Goal: Check status: Check status

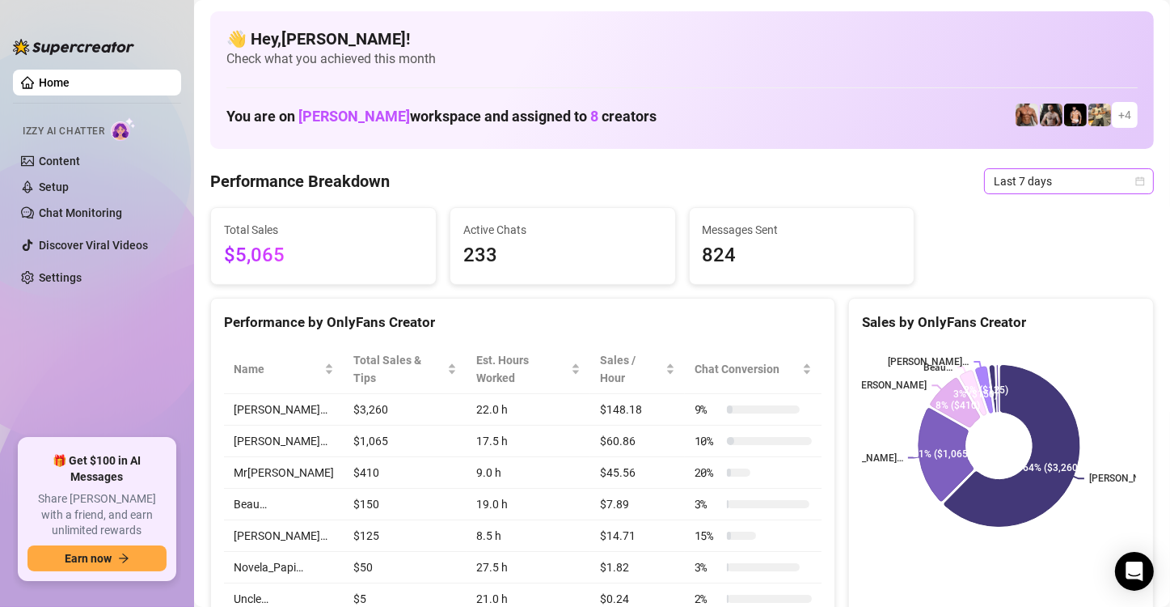
click at [1028, 181] on span "Last 7 days" at bounding box center [1069, 181] width 150 height 24
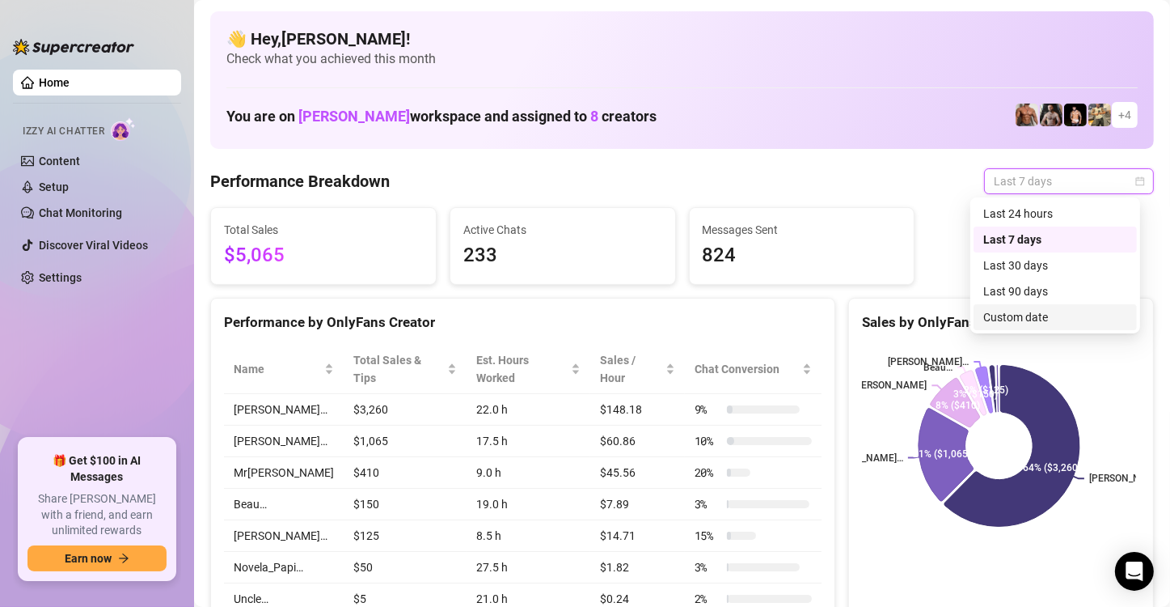
click at [1028, 309] on div "Custom date" at bounding box center [1055, 317] width 144 height 18
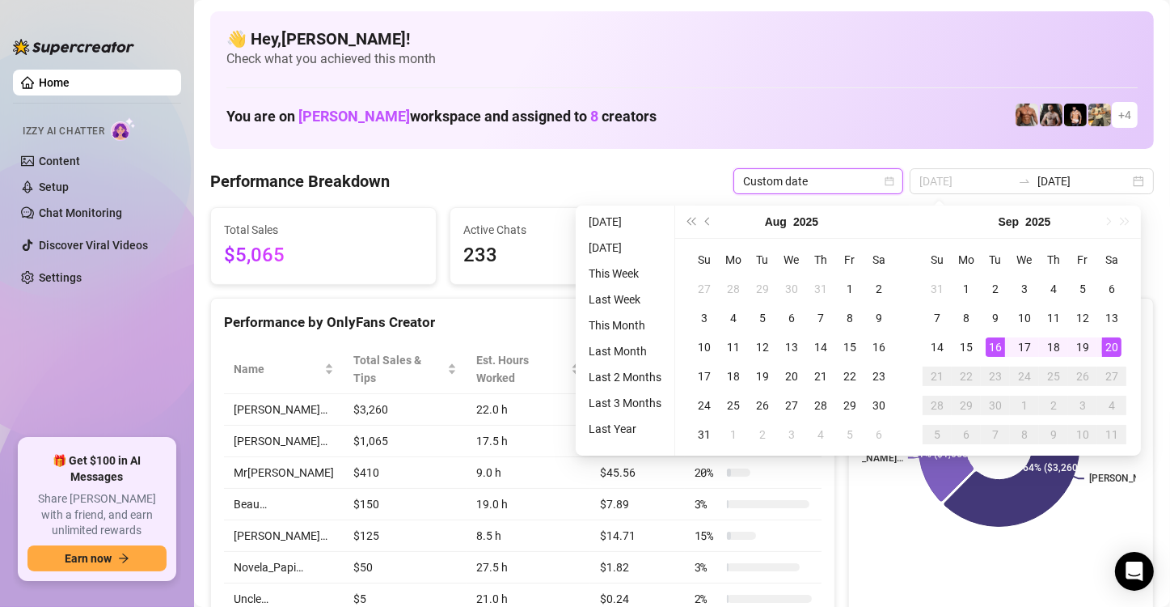
type input "[DATE]"
click at [986, 346] on div "16" at bounding box center [995, 346] width 19 height 19
type input "[DATE]"
click at [1110, 344] on div "20" at bounding box center [1111, 346] width 19 height 19
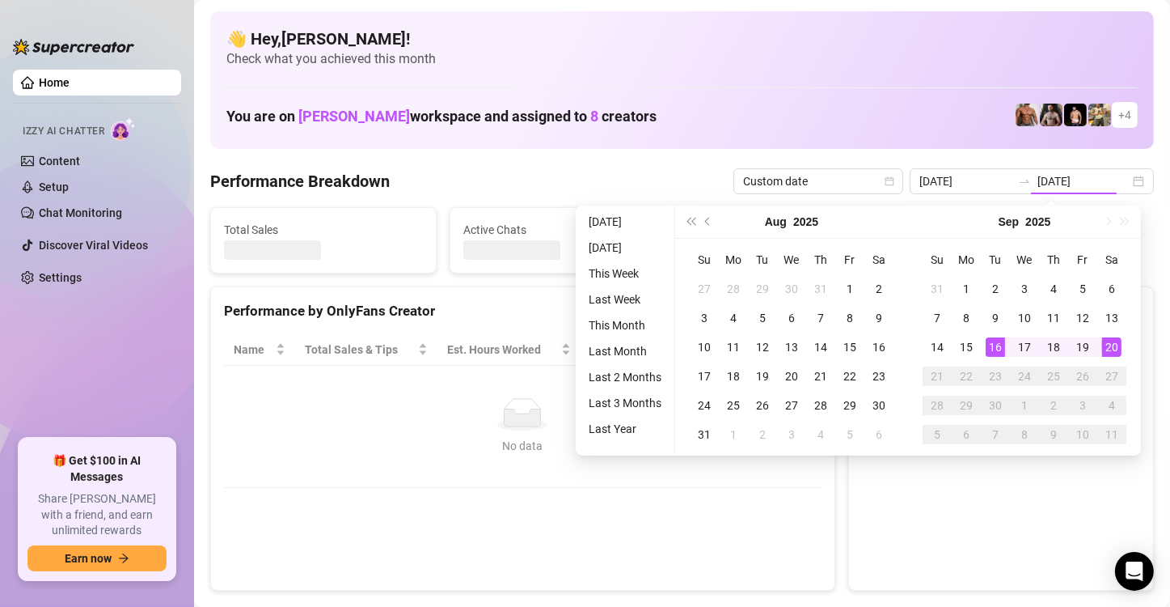
type input "[DATE]"
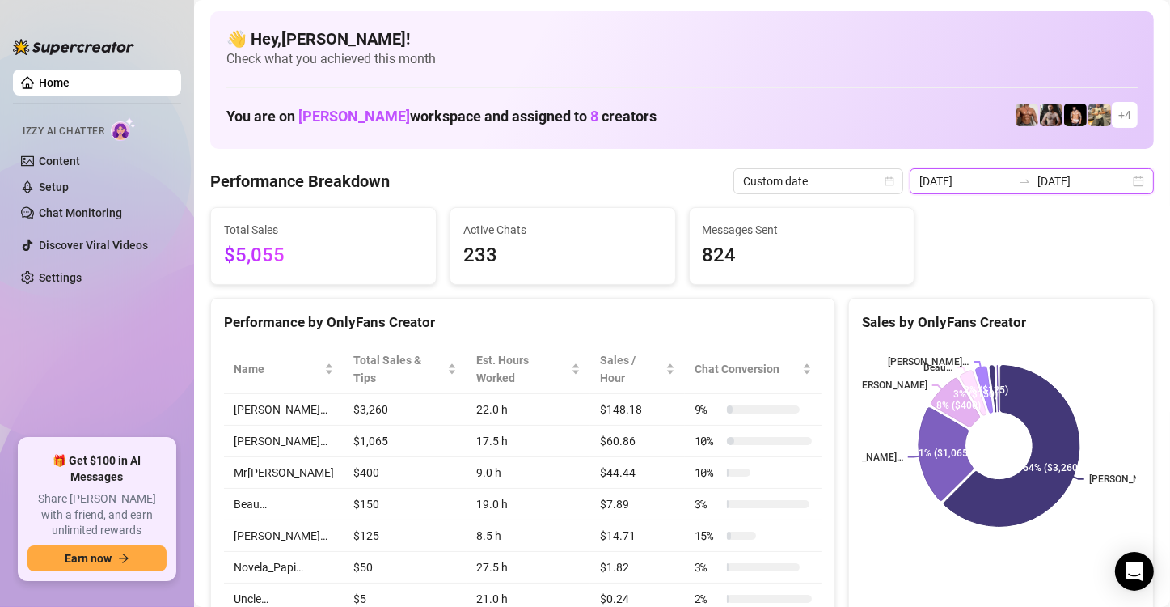
click at [1110, 184] on input "[DATE]" at bounding box center [1084, 181] width 92 height 18
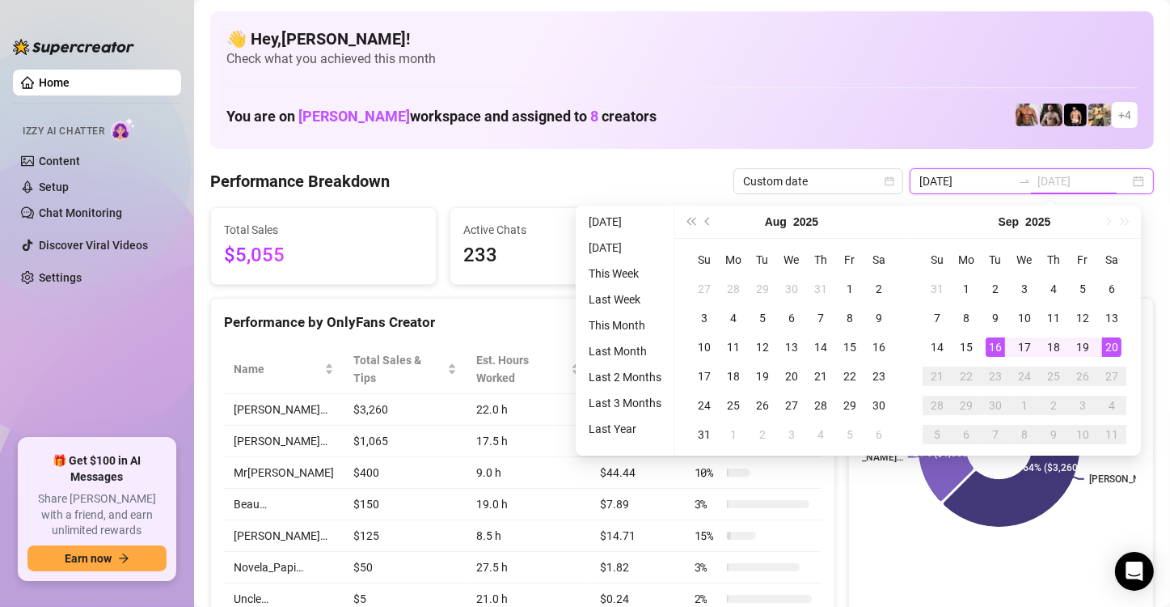
type input "[DATE]"
click at [1115, 343] on div "20" at bounding box center [1111, 346] width 19 height 19
click at [1114, 343] on div "20" at bounding box center [1111, 346] width 19 height 19
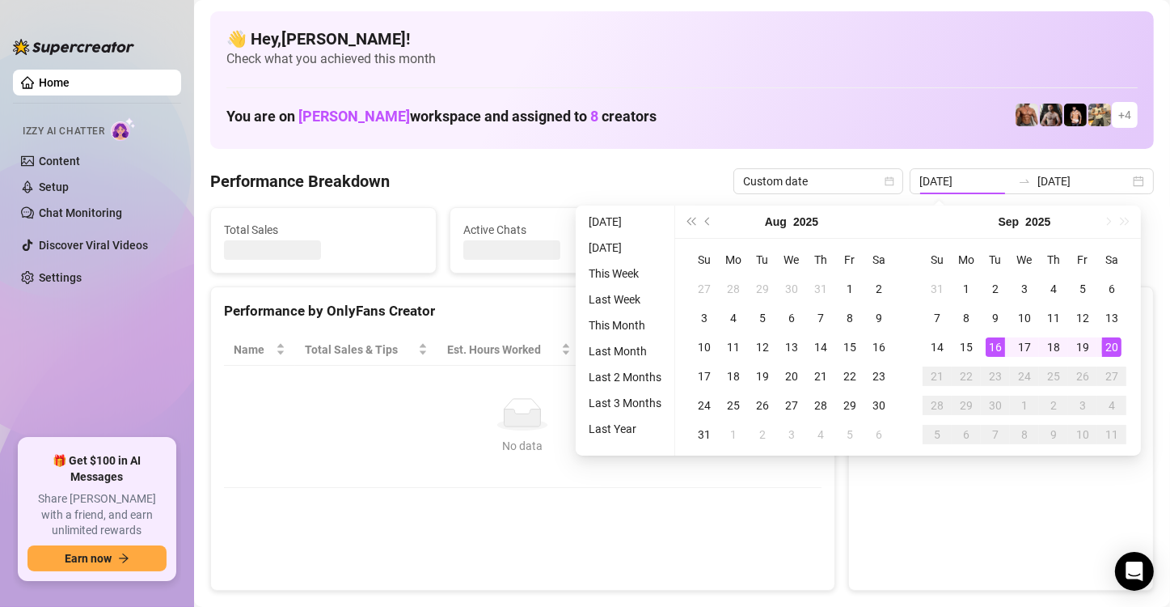
type input "[DATE]"
